Goal: Task Accomplishment & Management: Use online tool/utility

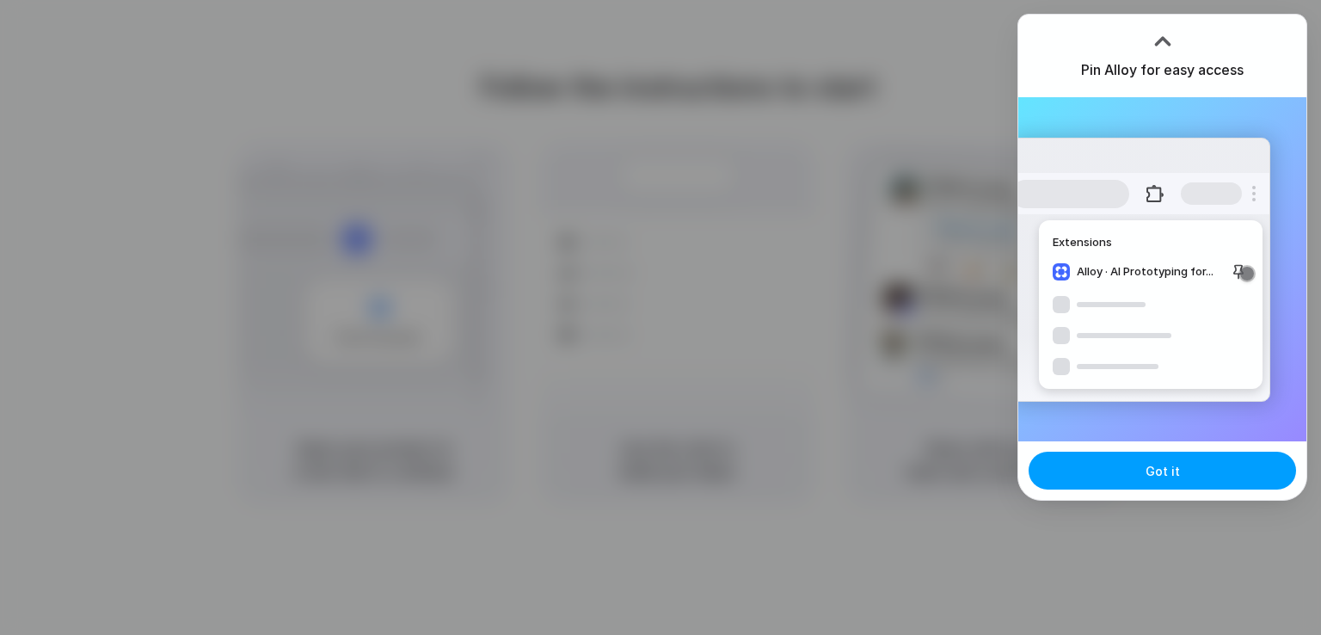
click at [1140, 469] on button "Got it" at bounding box center [1162, 471] width 267 height 38
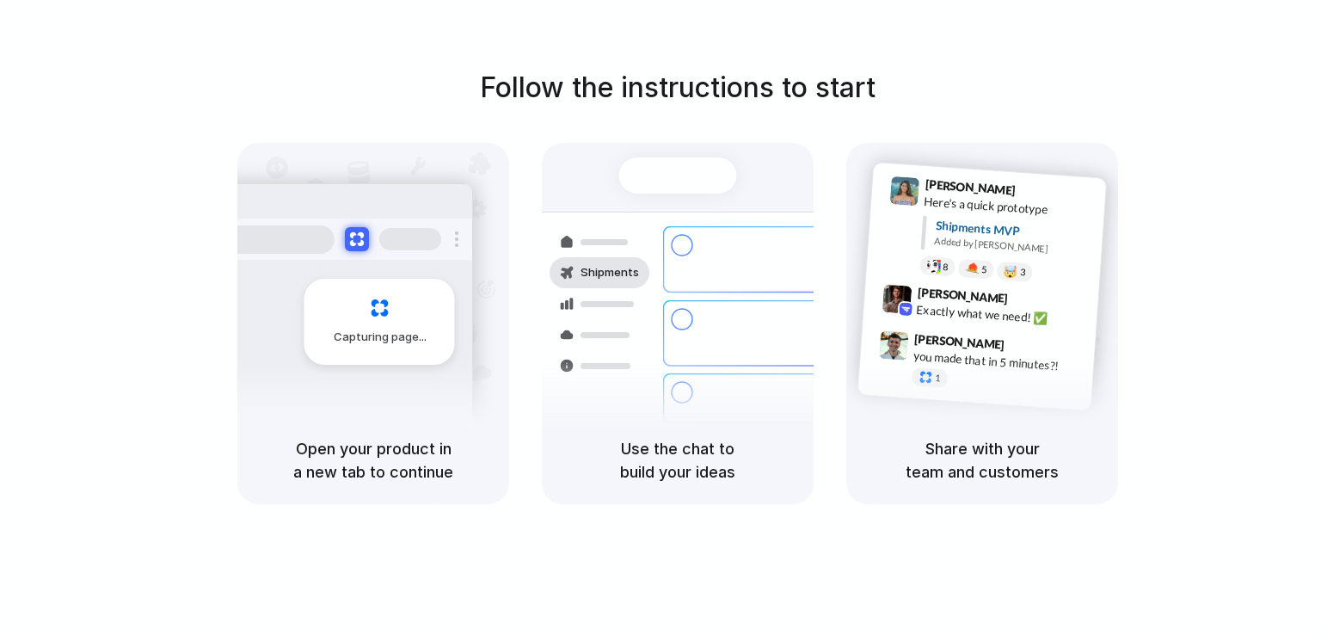
click at [661, 317] on div at bounding box center [661, 317] width 0 height 0
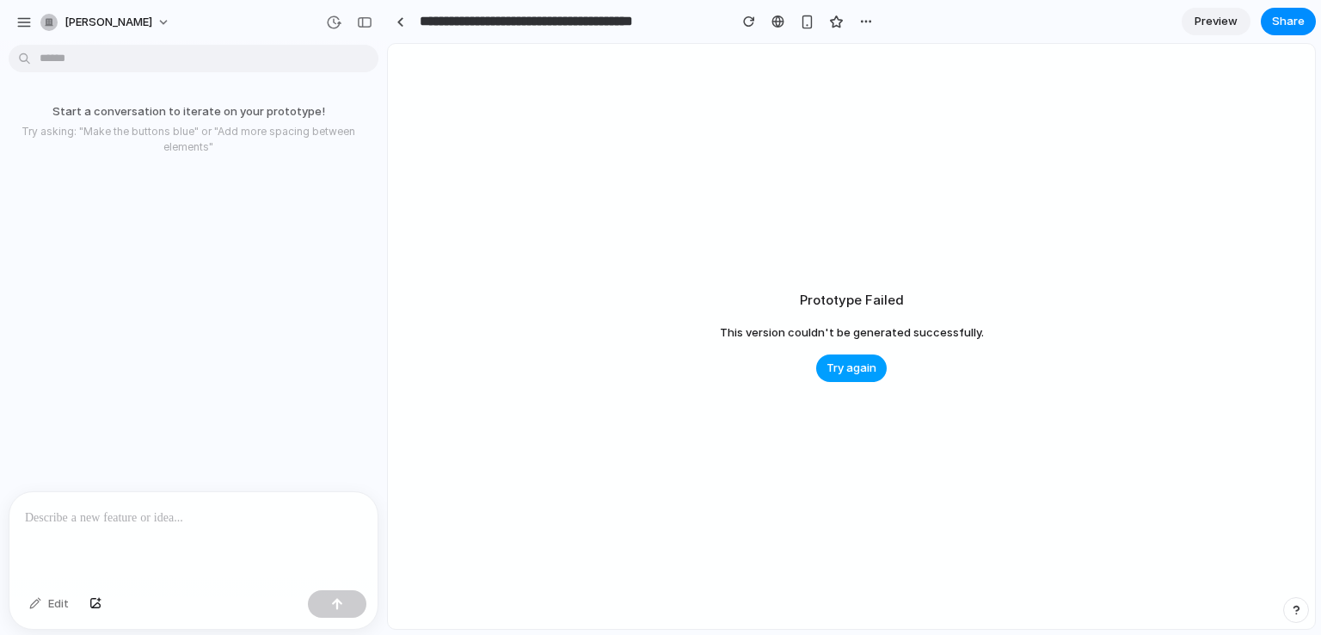
click at [822, 367] on button "Try again" at bounding box center [851, 368] width 71 height 28
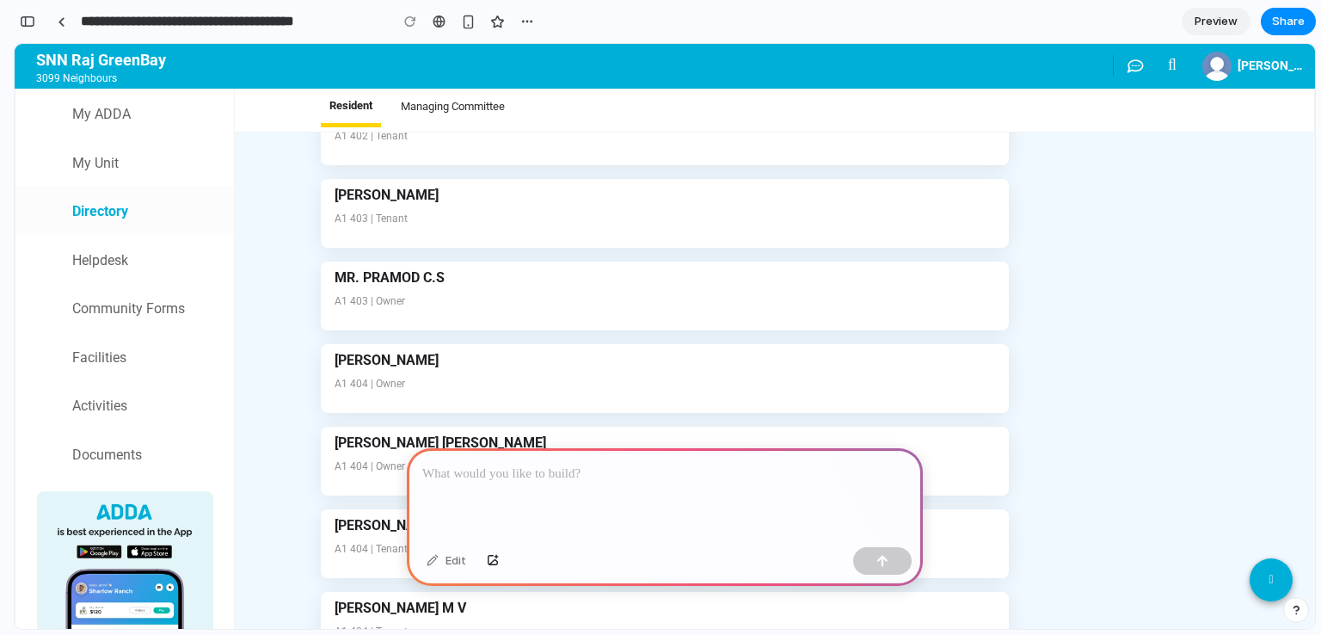
scroll to position [7644, 0]
click at [423, 223] on div "[PERSON_NAME] A1 403 | Tenant" at bounding box center [665, 210] width 661 height 34
